Goal: Information Seeking & Learning: Learn about a topic

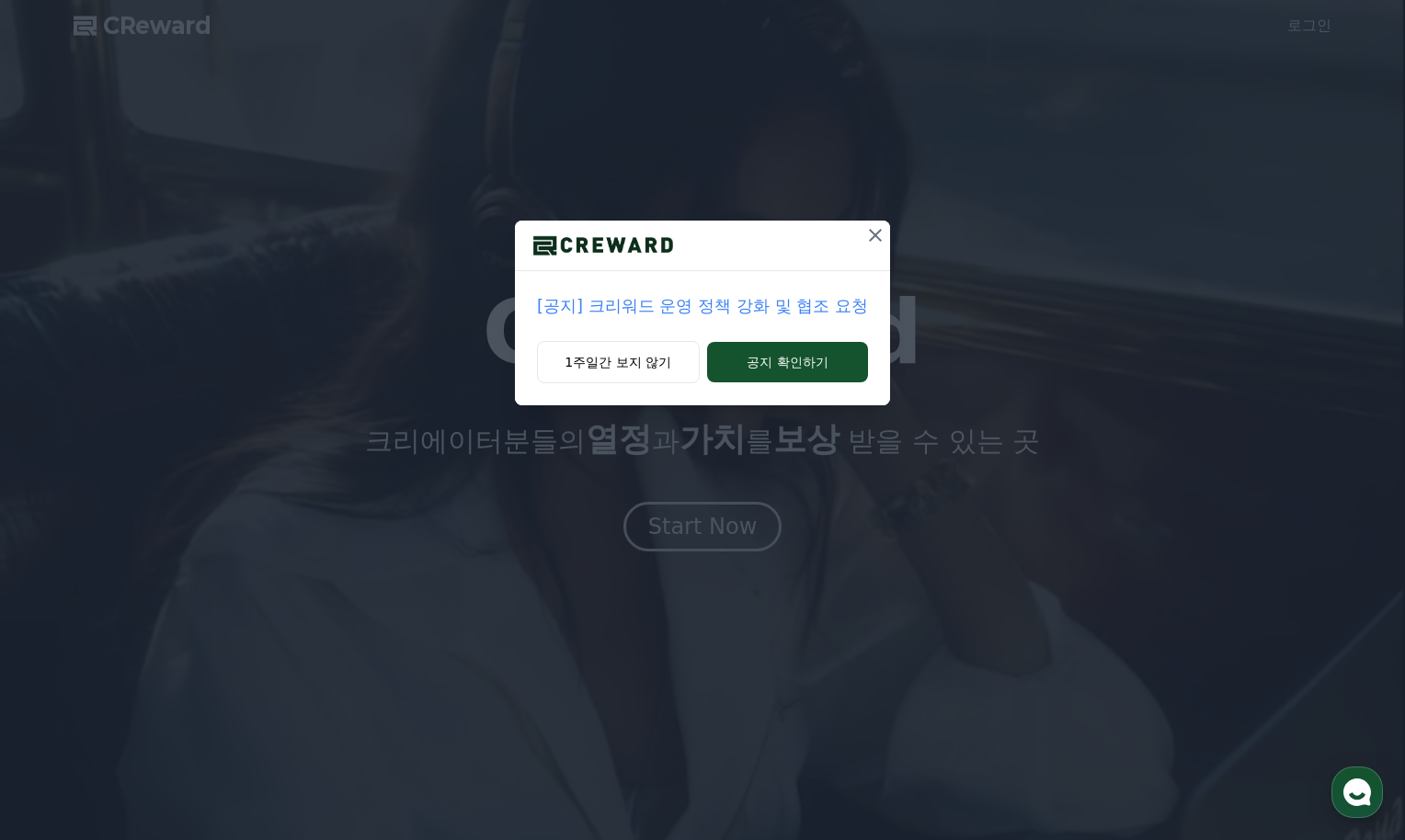
click at [761, 309] on p "[공지] 크리워드 운영 정책 강화 및 협조 요청" at bounding box center [702, 305] width 331 height 26
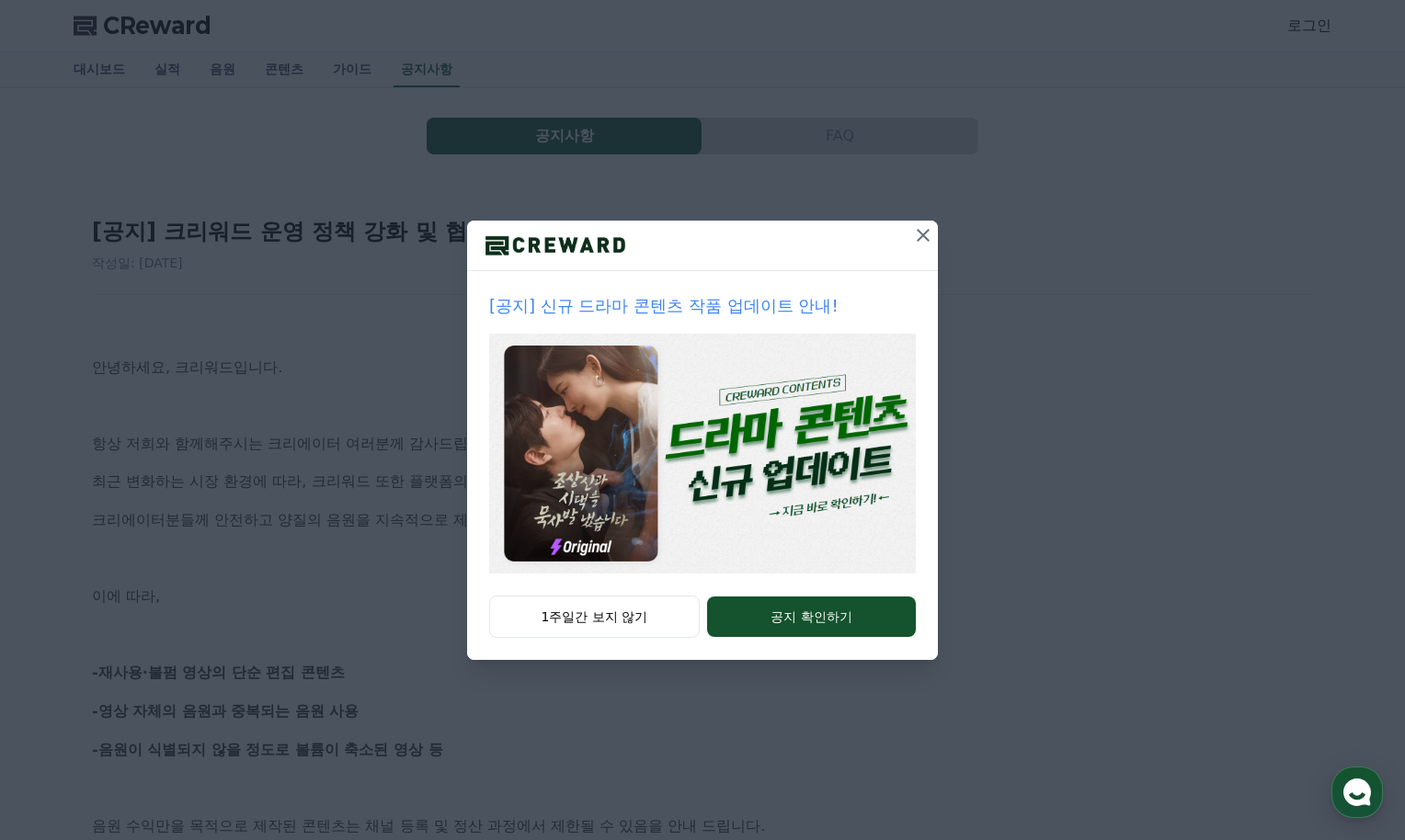
click at [925, 240] on icon at bounding box center [922, 235] width 22 height 22
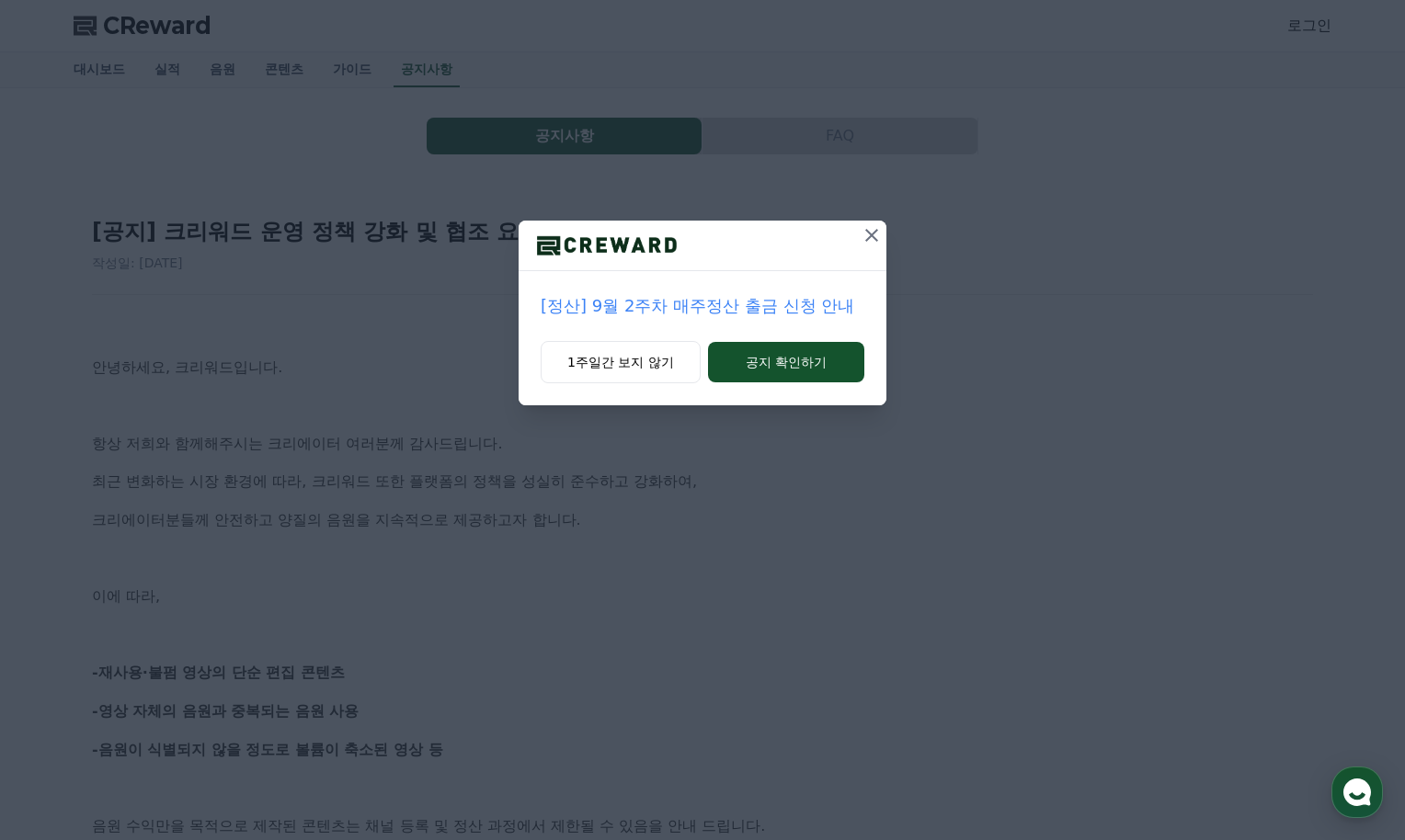
click at [871, 238] on icon at bounding box center [871, 235] width 22 height 22
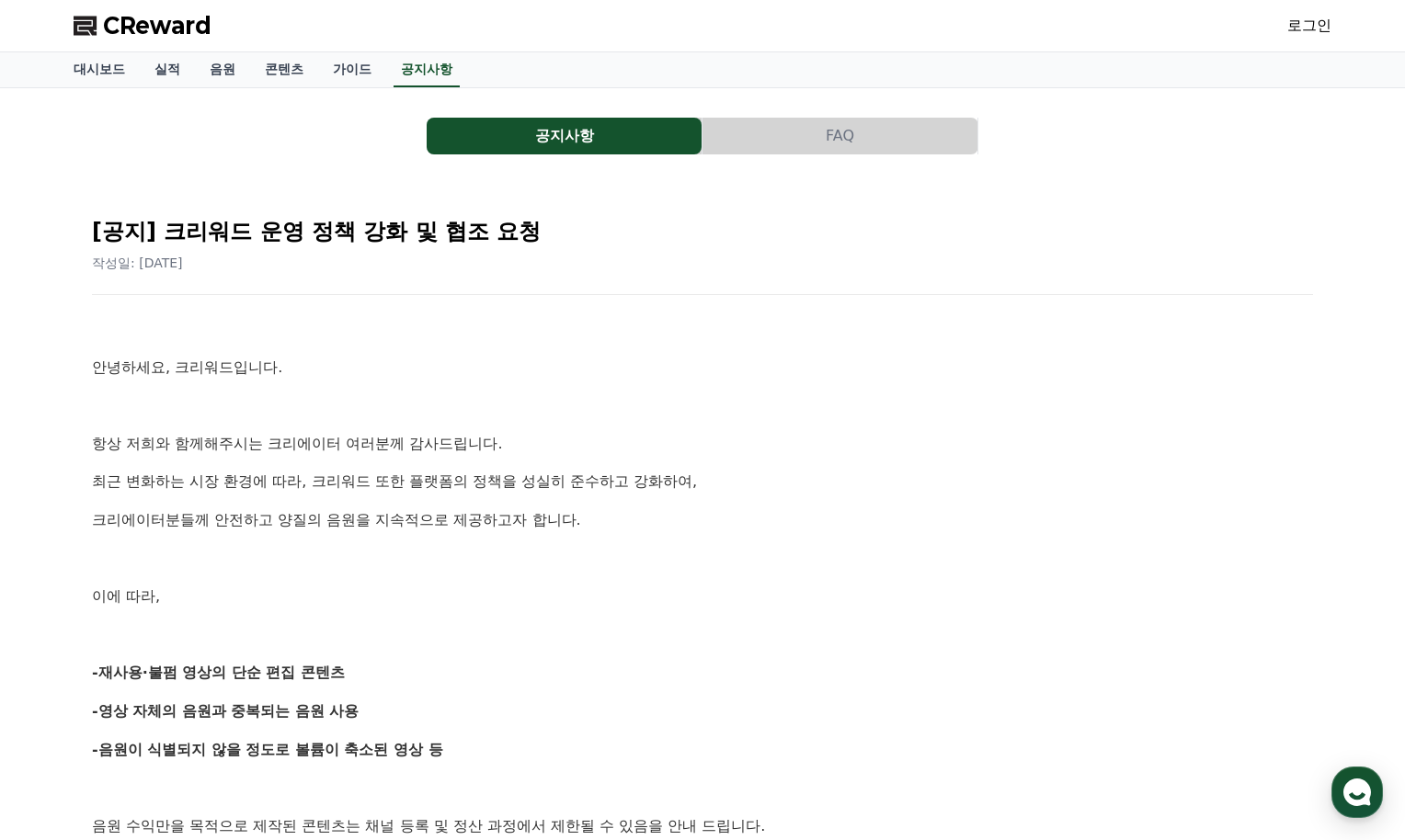
click at [836, 145] on button "FAQ" at bounding box center [839, 136] width 275 height 37
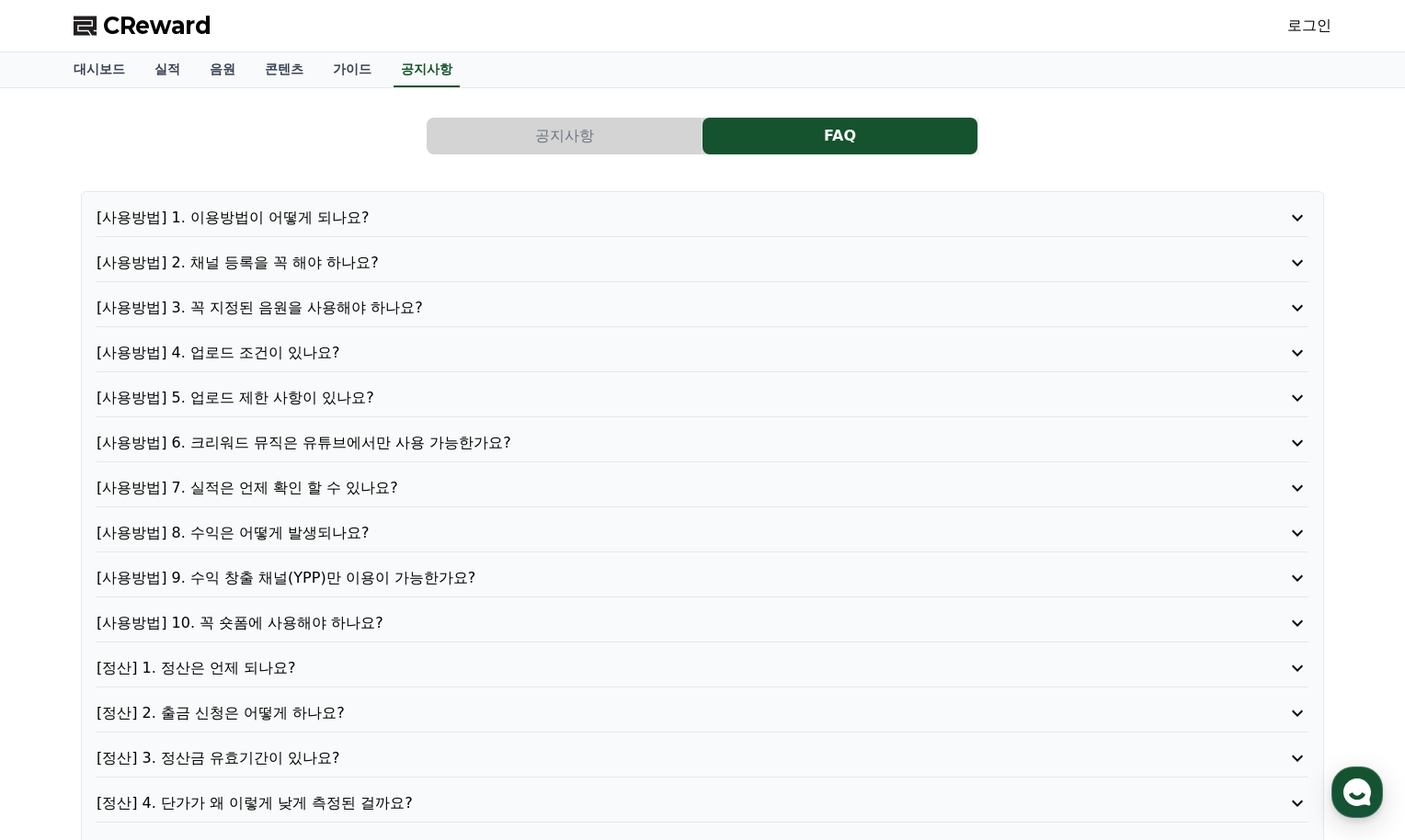
click at [300, 309] on p "[사용방법] 3. 꼭 지정된 음원을 사용해야 하나요?" at bounding box center [653, 307] width 1115 height 22
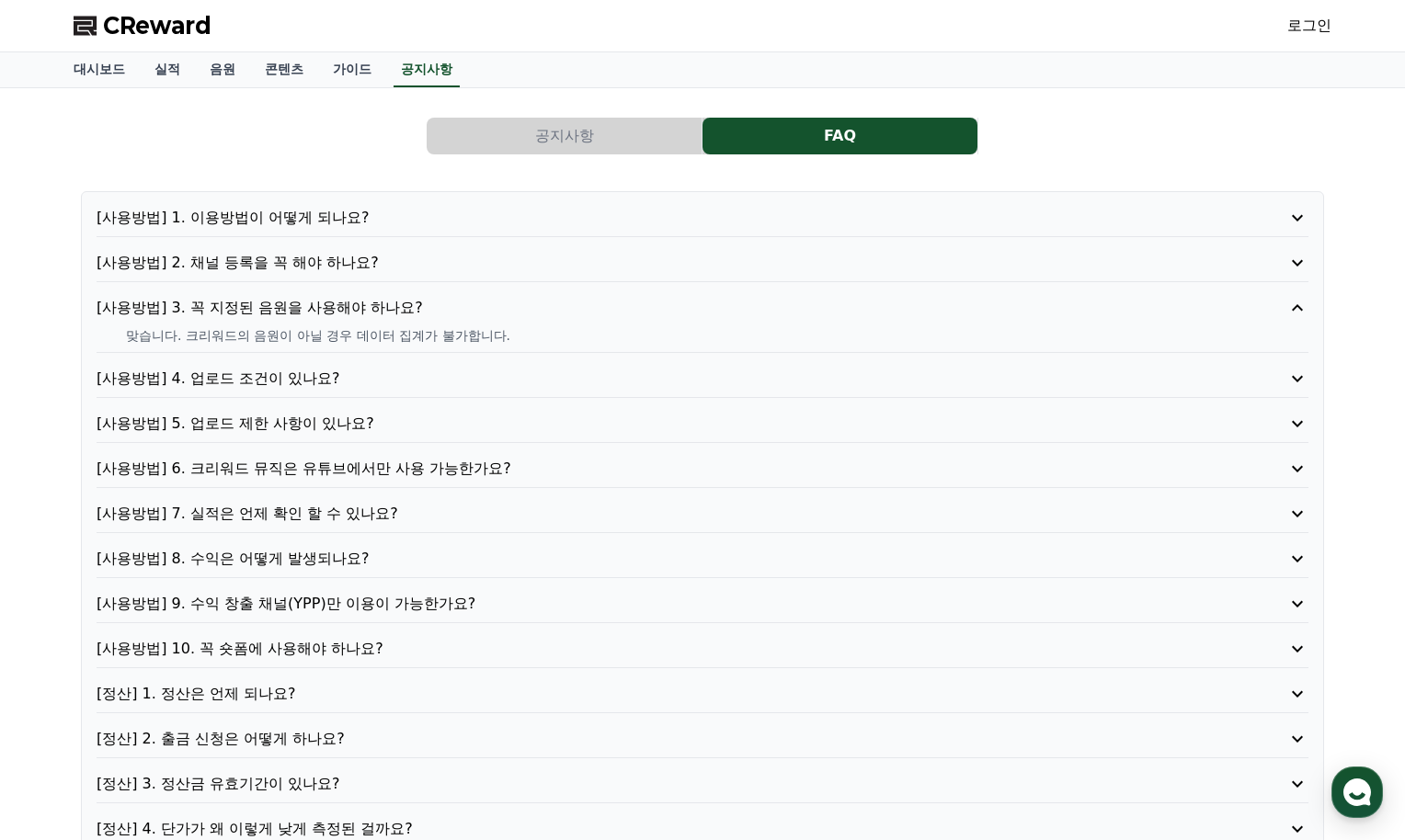
click at [147, 30] on span "CReward" at bounding box center [157, 25] width 109 height 30
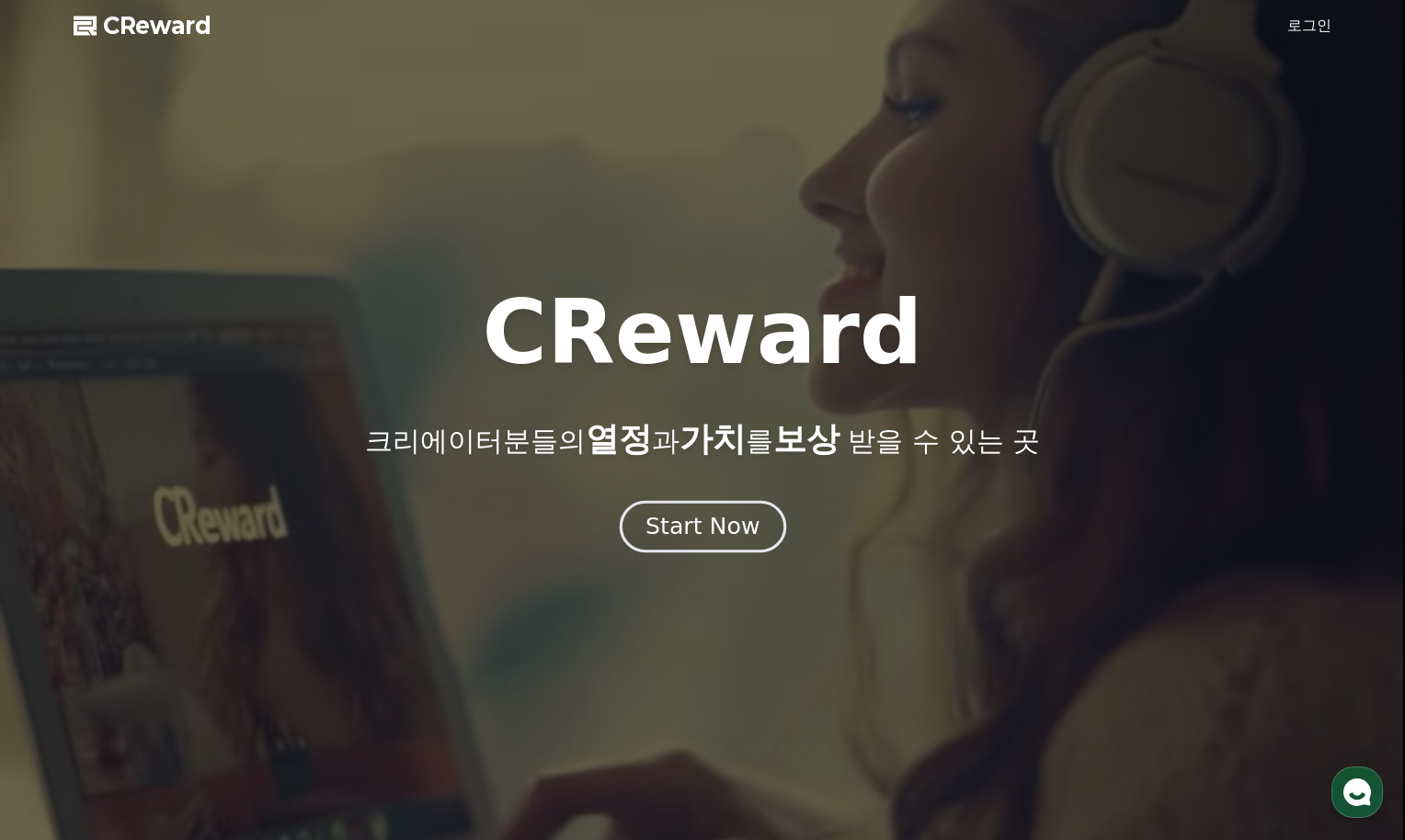
click at [691, 524] on div "Start Now" at bounding box center [702, 526] width 114 height 31
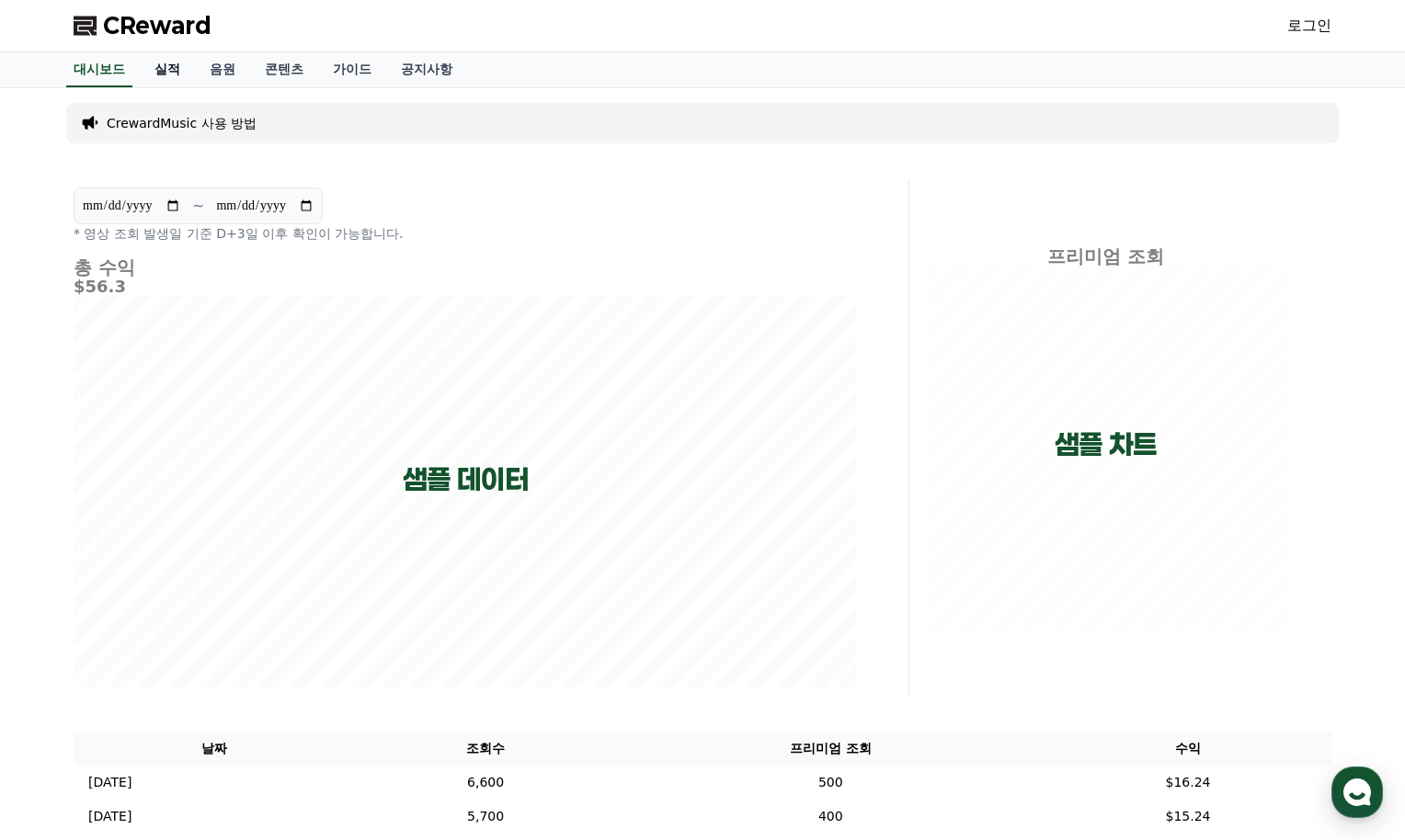
click at [162, 72] on link "실적" at bounding box center [167, 69] width 55 height 35
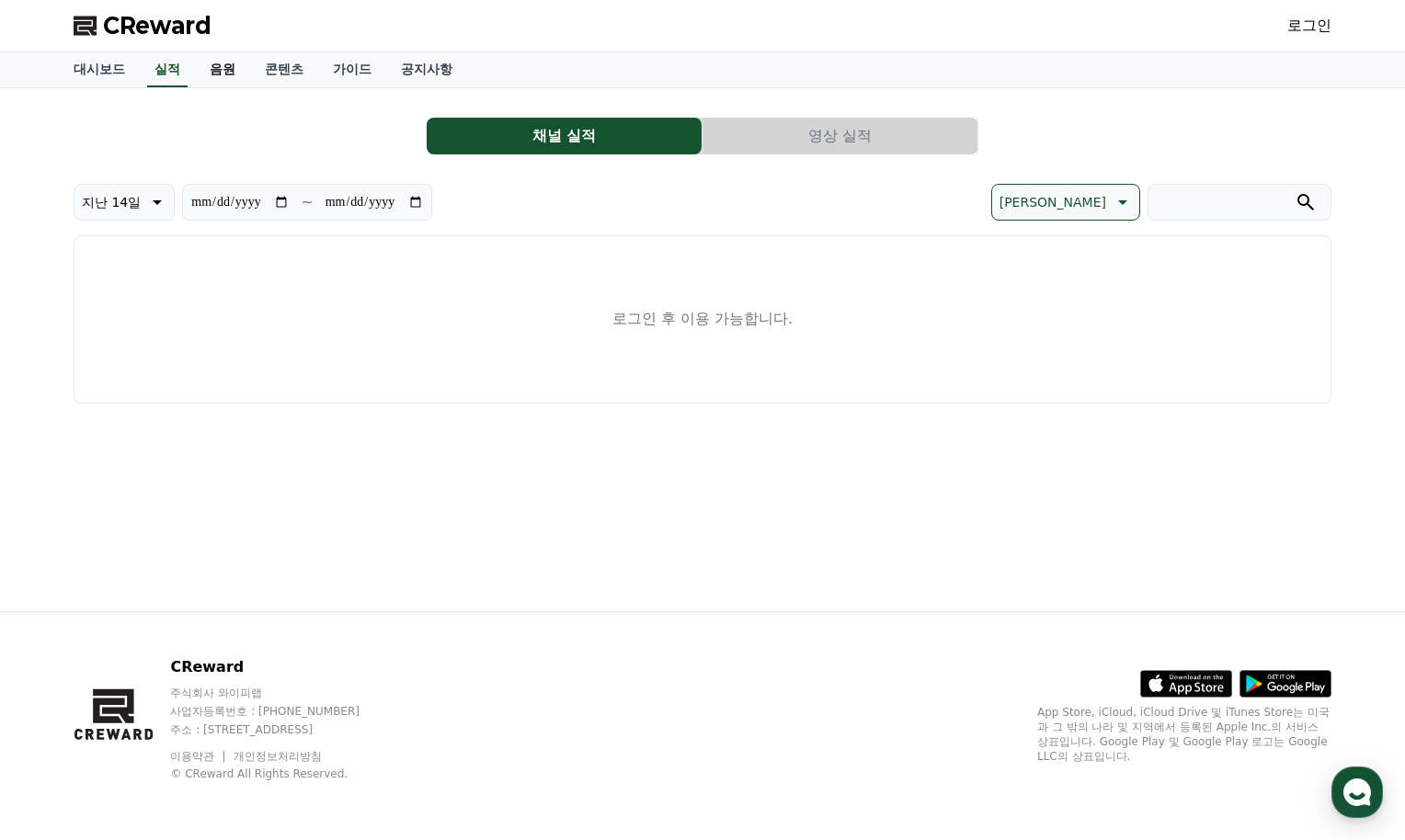
click at [210, 77] on link "음원" at bounding box center [222, 69] width 55 height 35
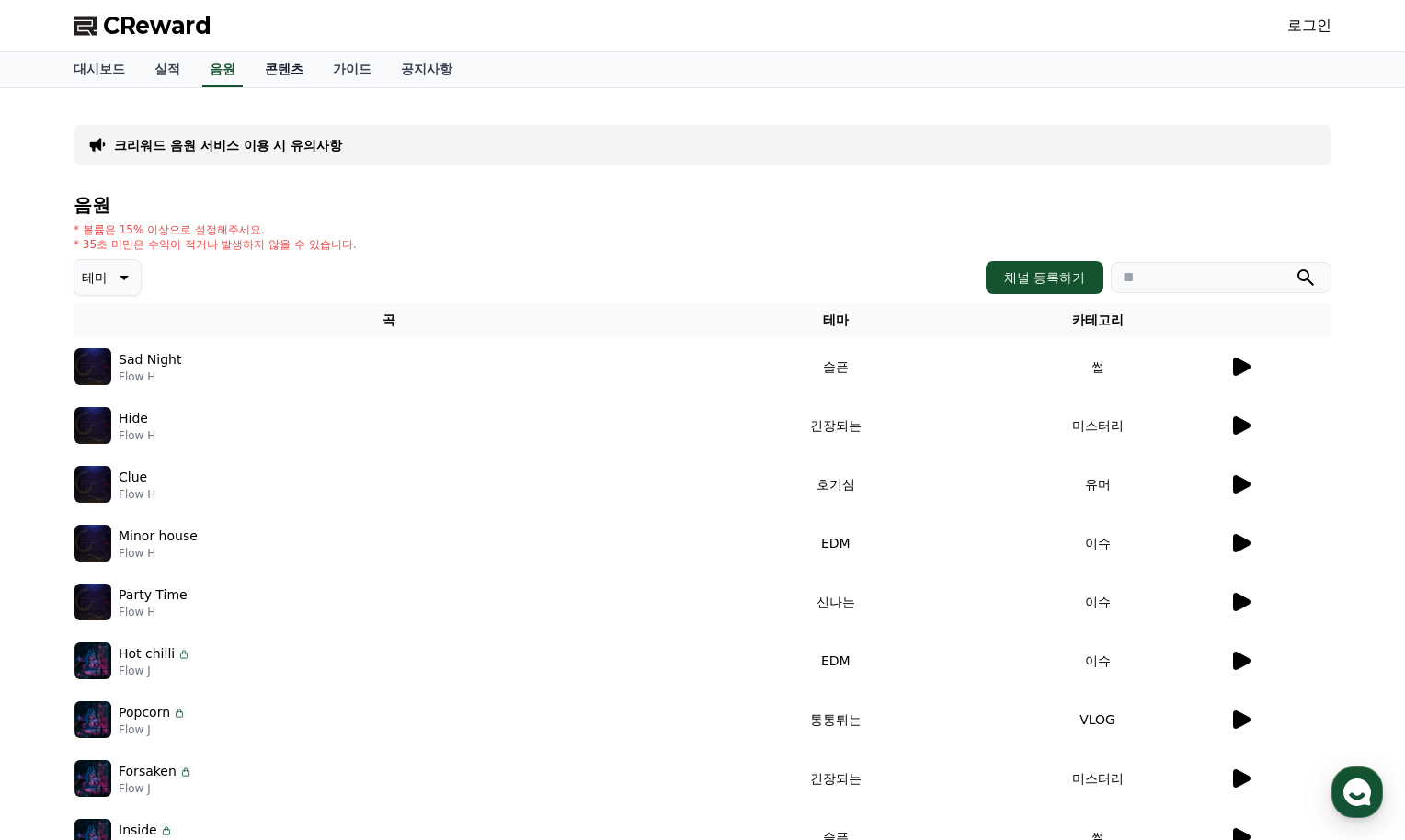
click at [261, 74] on link "콘텐츠" at bounding box center [284, 69] width 68 height 35
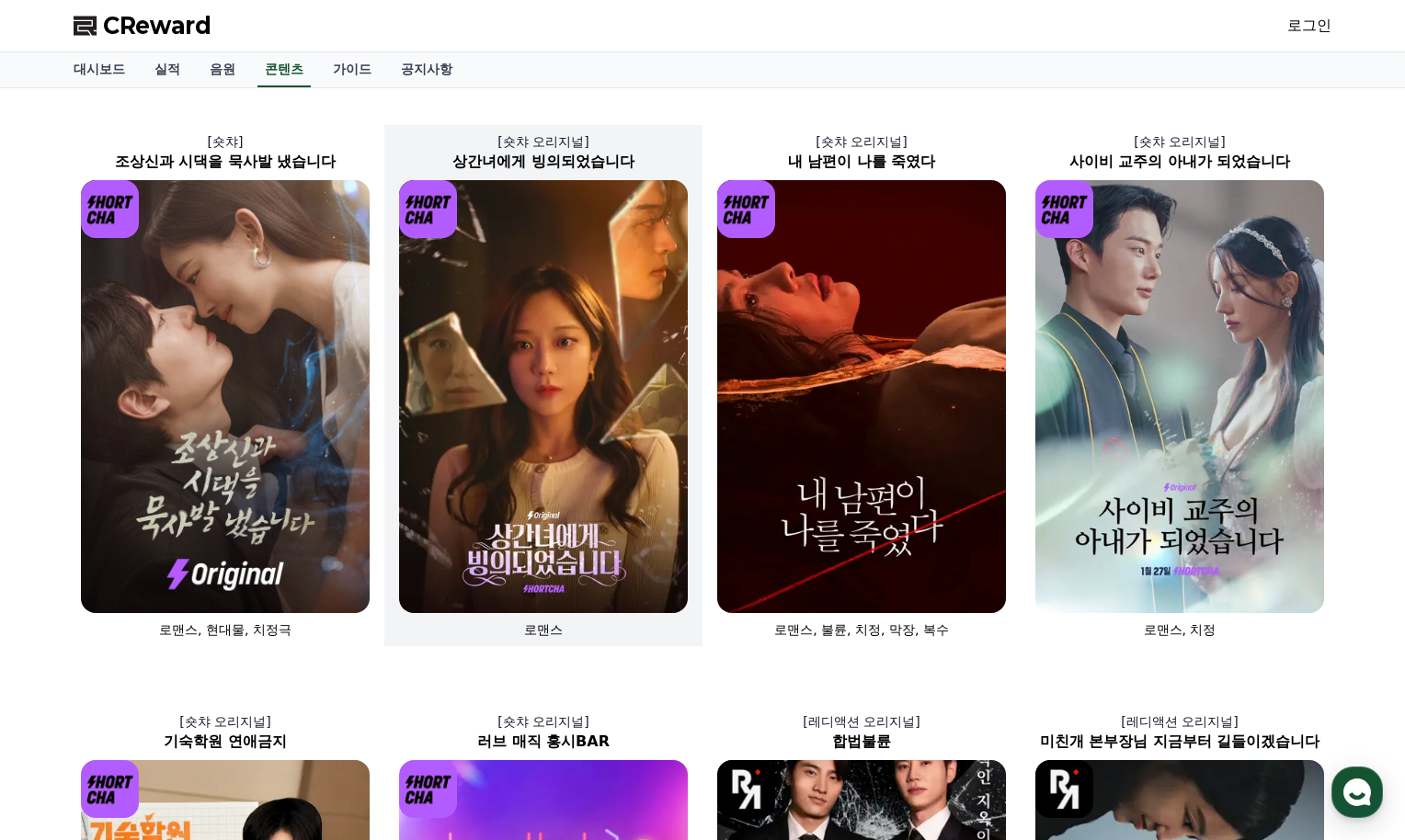
click at [540, 323] on img at bounding box center [543, 396] width 289 height 433
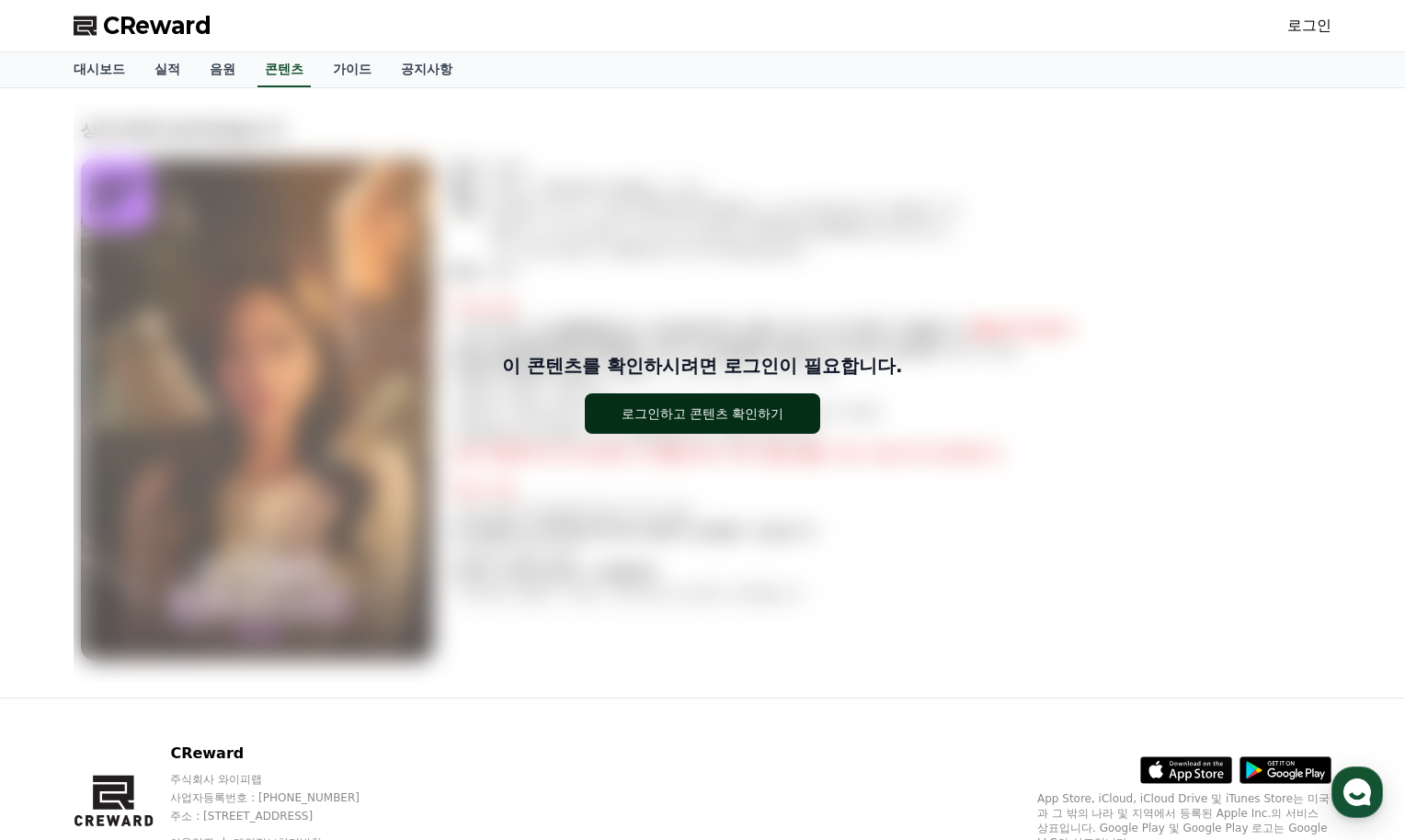
click at [659, 431] on button "로그인하고 콘텐츠 확인하기" at bounding box center [702, 413] width 236 height 40
drag, startPoint x: 162, startPoint y: 32, endPoint x: 186, endPoint y: 37, distance: 24.5
click at [162, 32] on span "CReward" at bounding box center [157, 25] width 109 height 30
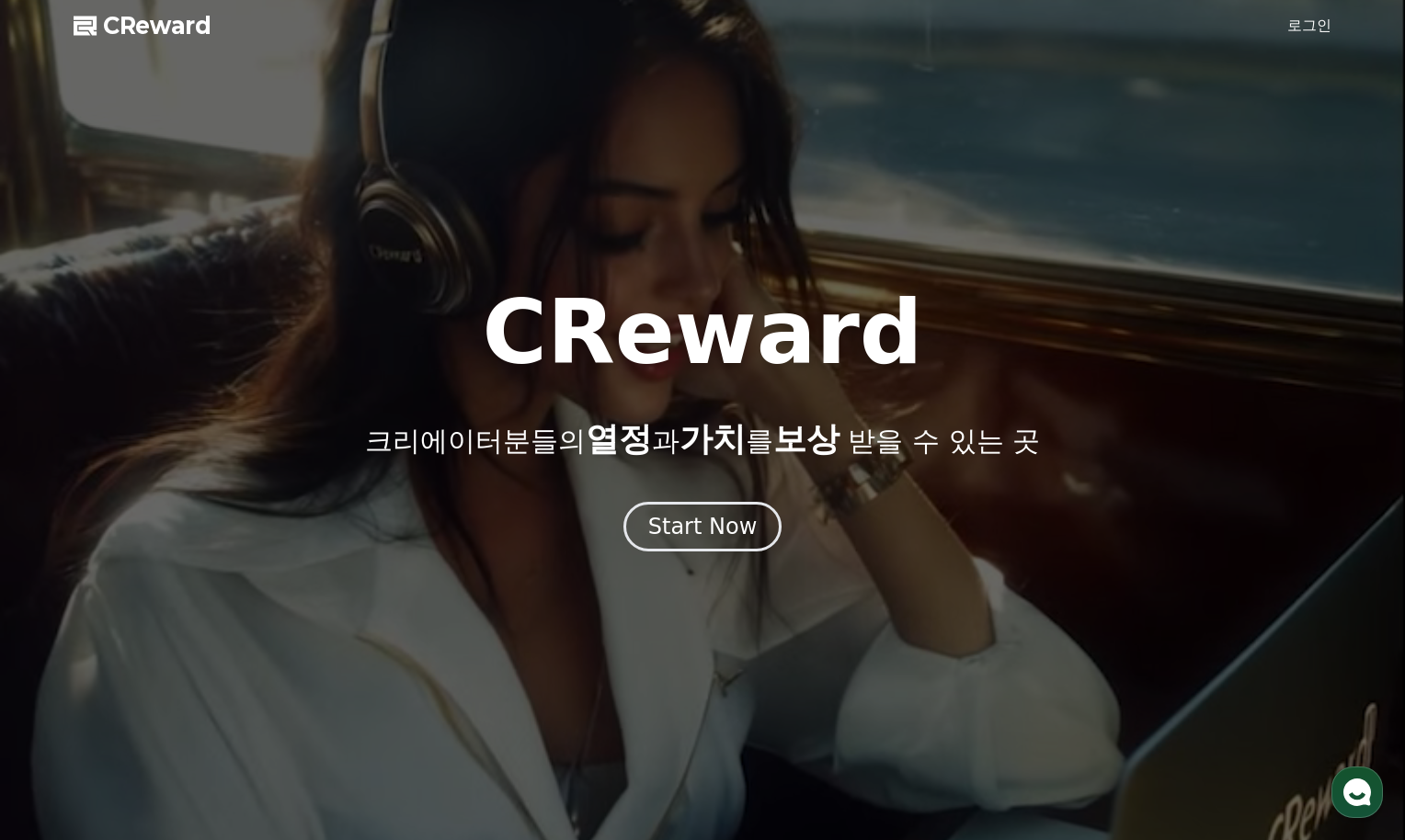
click at [186, 22] on span "CReward" at bounding box center [157, 25] width 109 height 30
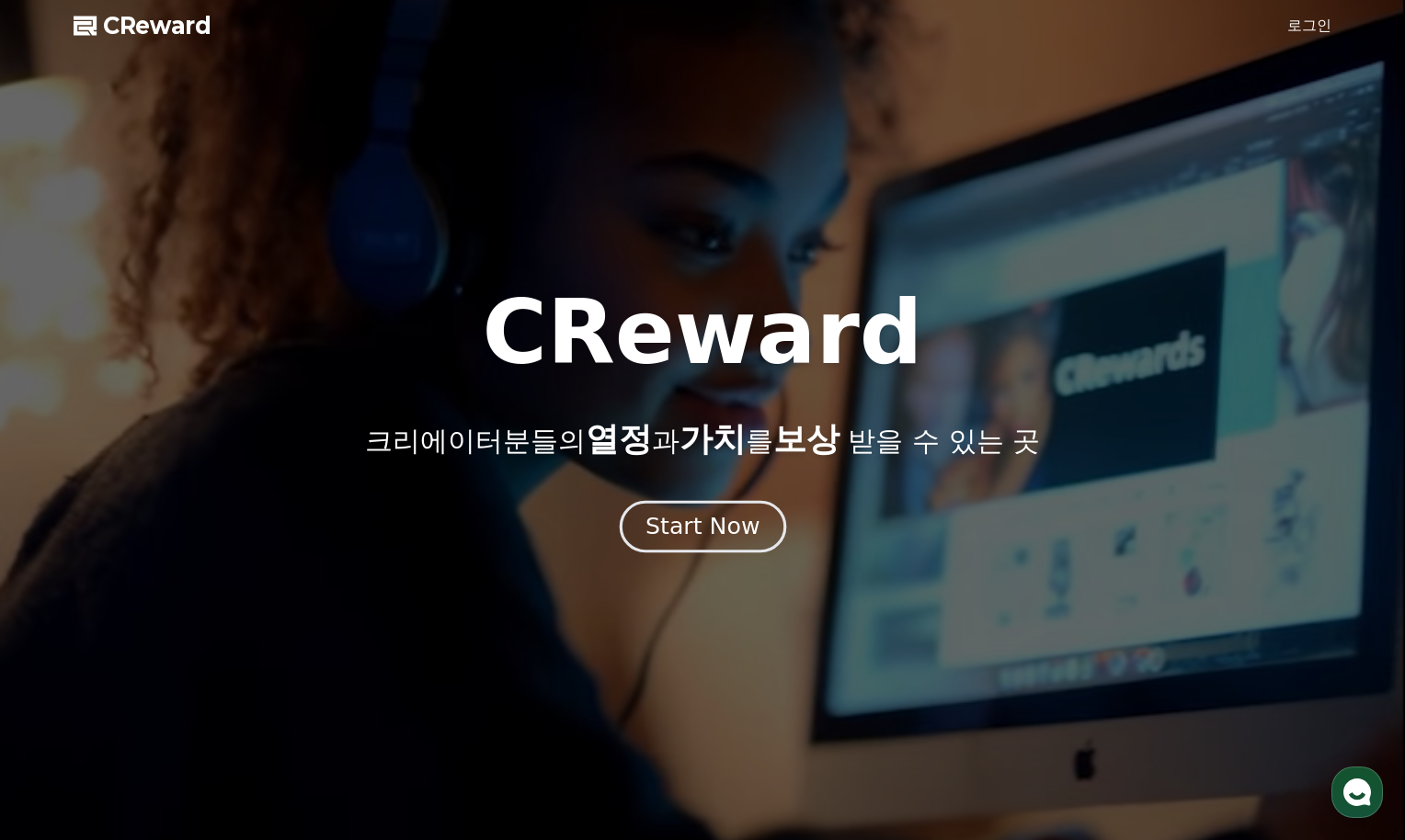
click at [709, 537] on div "Start Now" at bounding box center [702, 526] width 114 height 31
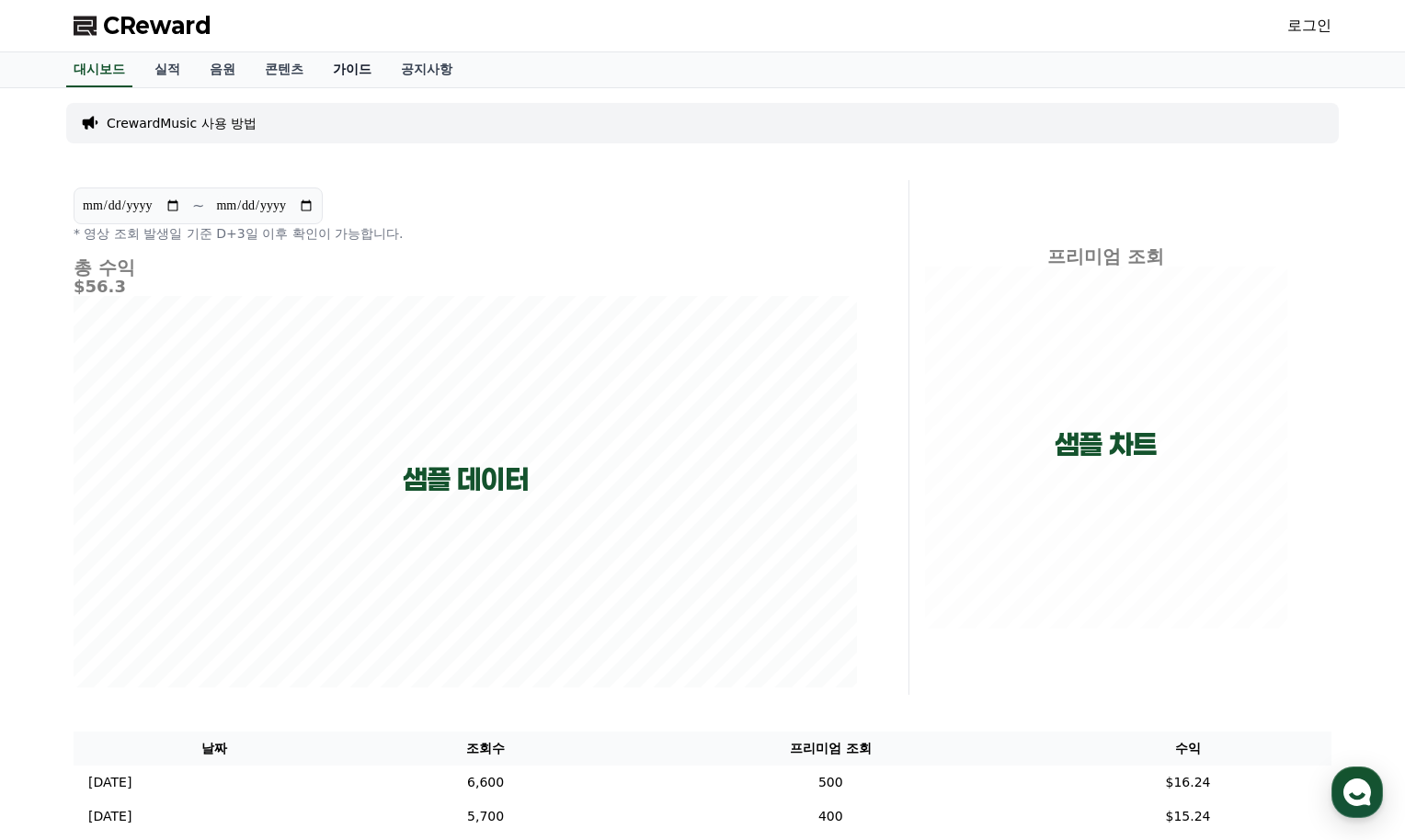
click at [320, 70] on link "가이드" at bounding box center [352, 69] width 68 height 35
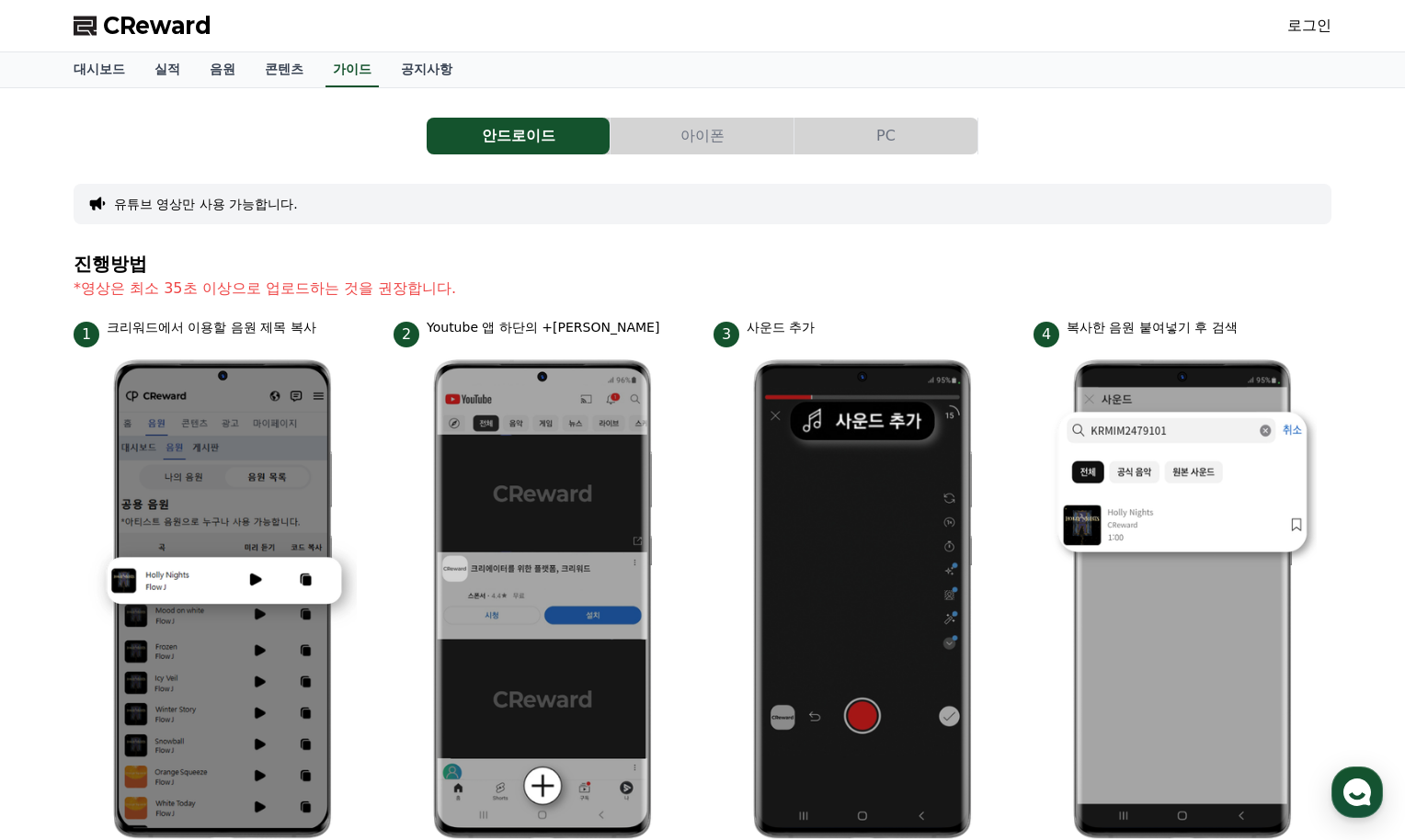
click at [716, 131] on button "아이폰" at bounding box center [702, 136] width 183 height 37
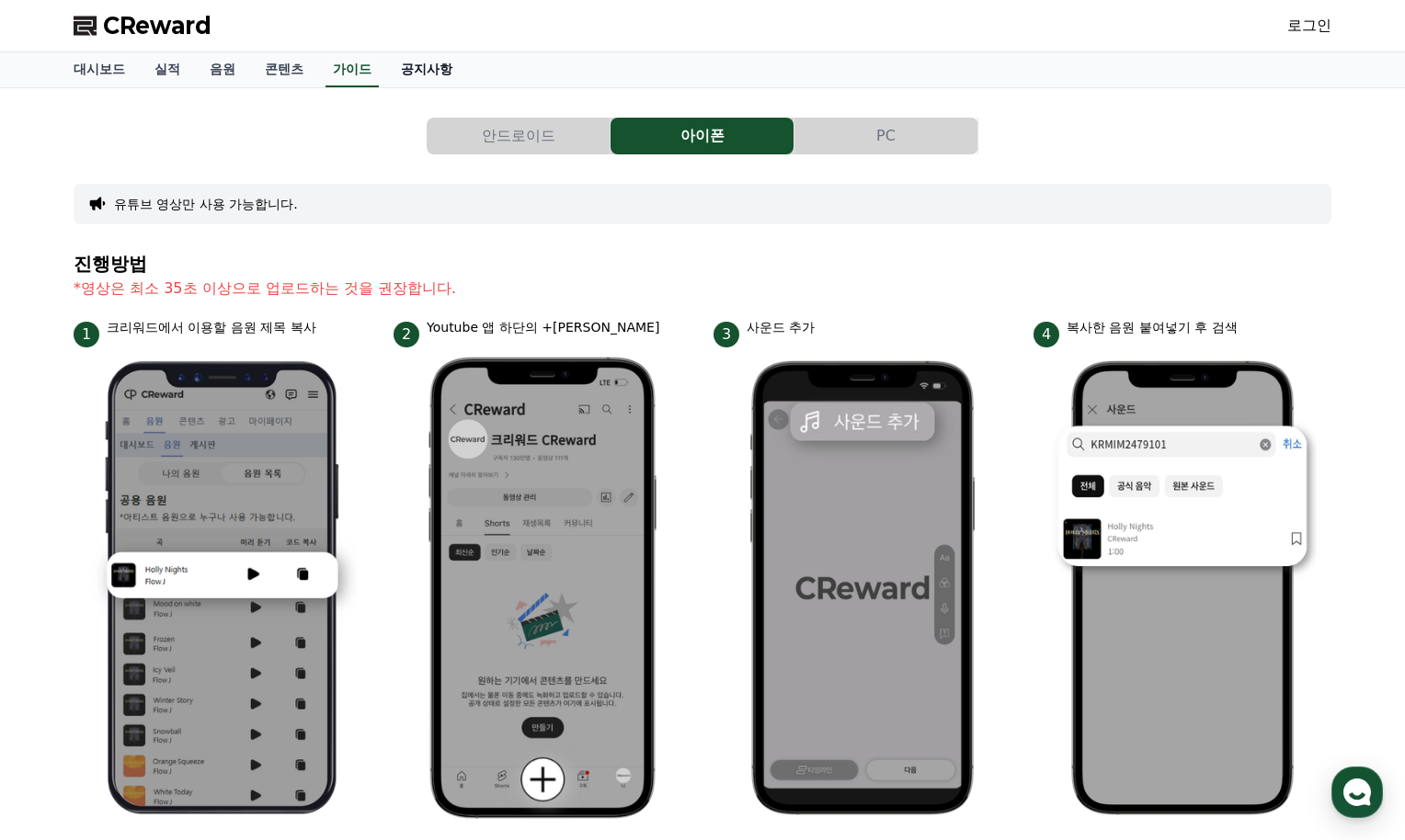
click at [410, 70] on link "공지사항" at bounding box center [427, 69] width 81 height 35
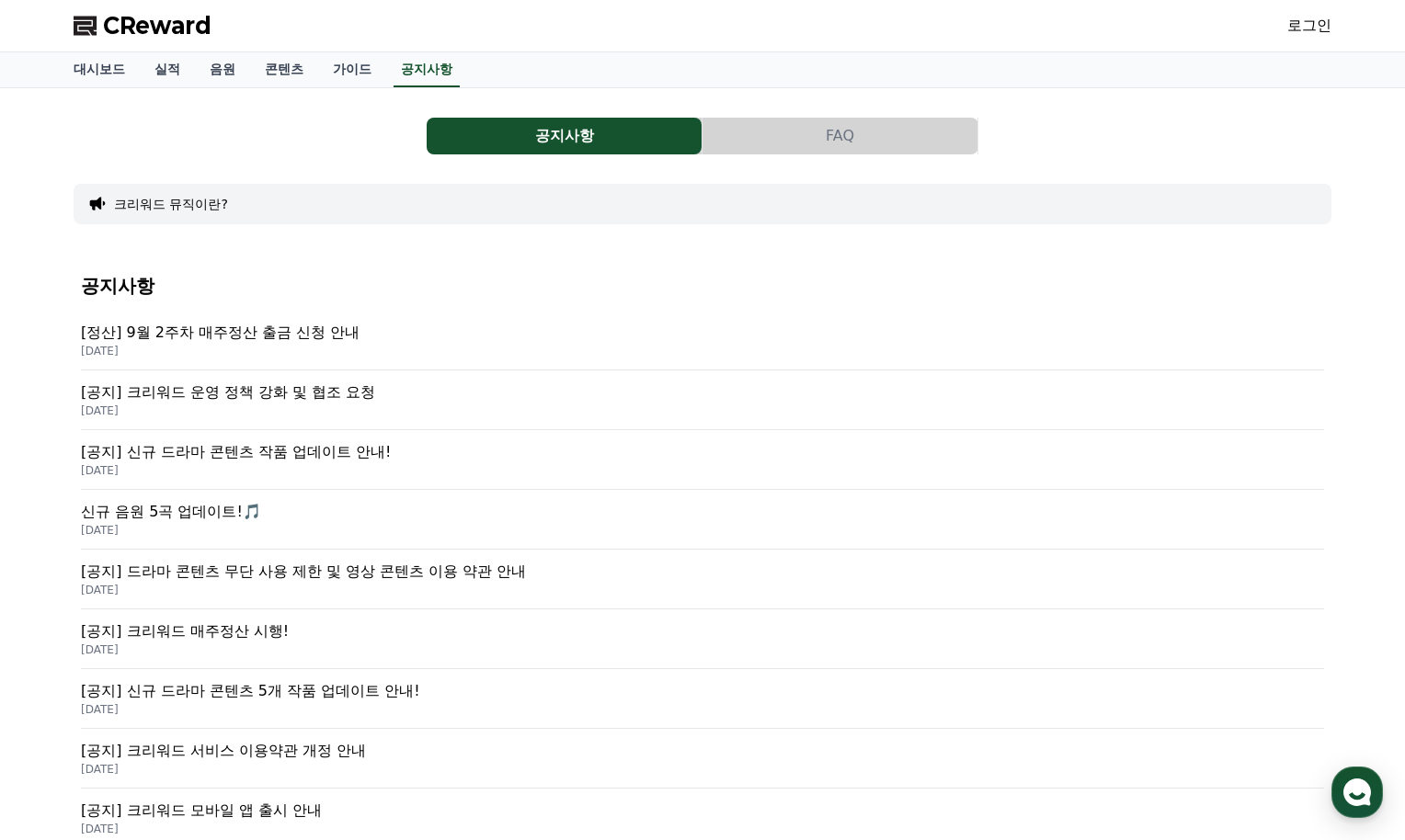
click at [305, 328] on p "[정산] 9월 2주차 매주정산 출금 신청 안내" at bounding box center [702, 332] width 1243 height 22
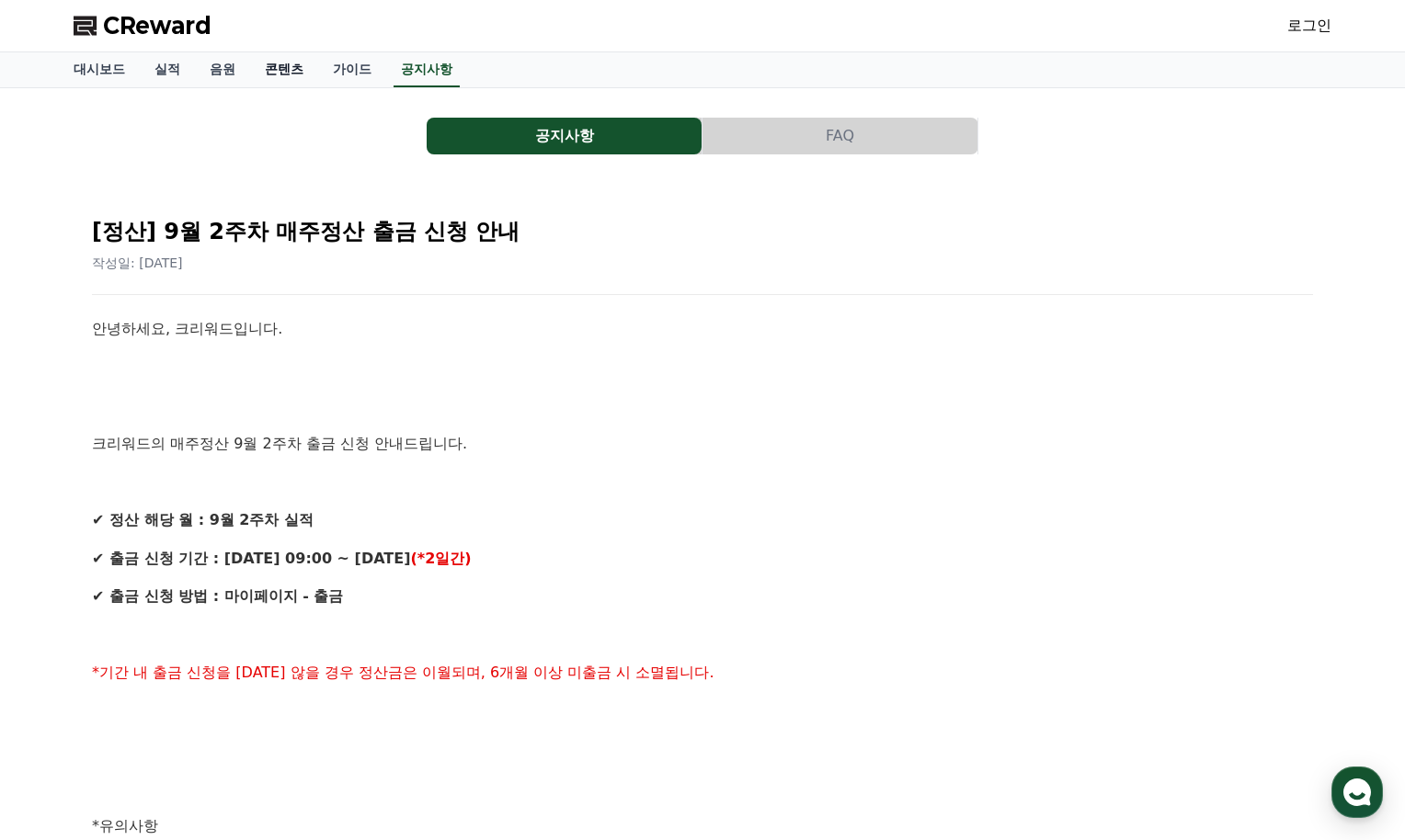
click at [274, 52] on link "콘텐츠" at bounding box center [284, 69] width 68 height 35
